Goal: Use online tool/utility: Utilize a website feature to perform a specific function

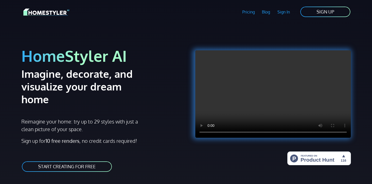
click at [81, 161] on link "START CREATING FOR FREE" at bounding box center [66, 166] width 91 height 11
click at [84, 161] on link "START CREATING FOR FREE" at bounding box center [66, 166] width 91 height 11
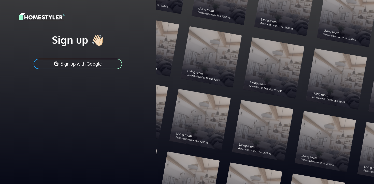
click at [114, 54] on div "Sign up 👋🏻 Sign up with Google" at bounding box center [77, 51] width 117 height 36
click at [108, 61] on button "Sign up with Google" at bounding box center [78, 63] width 90 height 11
click at [108, 67] on button "Sign up with Google" at bounding box center [78, 63] width 90 height 11
click at [107, 67] on button "Sign up with Google" at bounding box center [78, 63] width 90 height 11
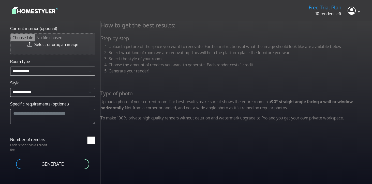
click at [81, 45] on input "Current interior (optional)" at bounding box center [52, 44] width 84 height 20
click at [45, 50] on input "Current interior (optional)" at bounding box center [52, 44] width 84 height 20
click at [81, 43] on input "Current interior (optional)" at bounding box center [52, 44] width 84 height 20
click at [58, 39] on input "Current interior (optional)" at bounding box center [52, 44] width 84 height 20
type input "**********"
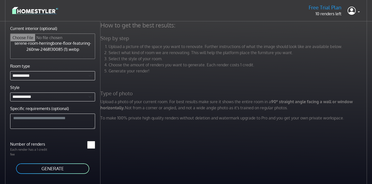
click at [69, 167] on button "GENERATE" at bounding box center [53, 168] width 74 height 11
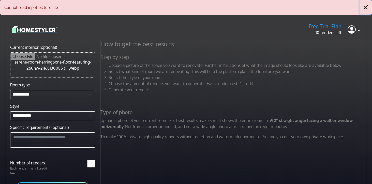
click at [368, 9] on button "Close" at bounding box center [366, 7] width 12 height 14
